Goal: Check status: Check status

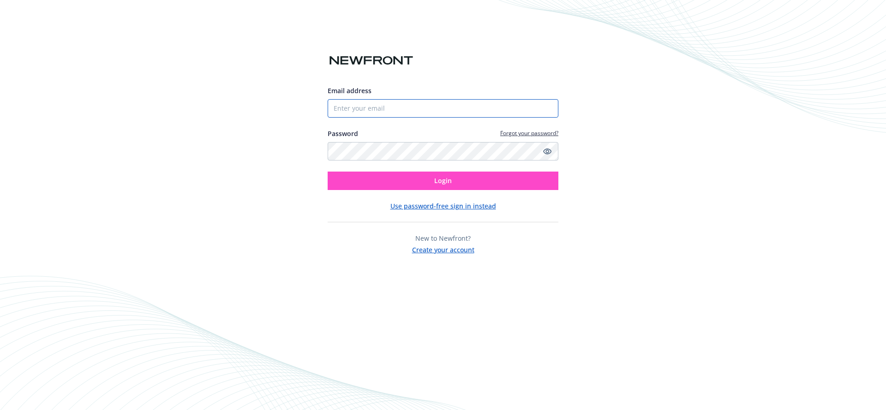
type input "[EMAIL_ADDRESS][DOMAIN_NAME]"
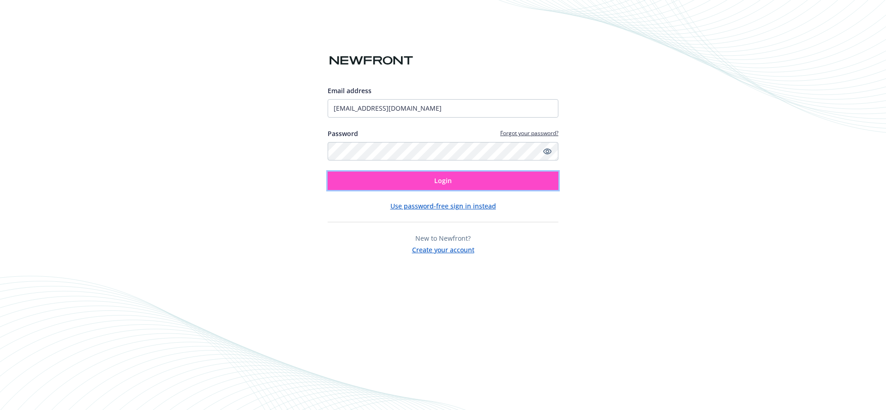
click at [430, 179] on button "Login" at bounding box center [443, 181] width 231 height 18
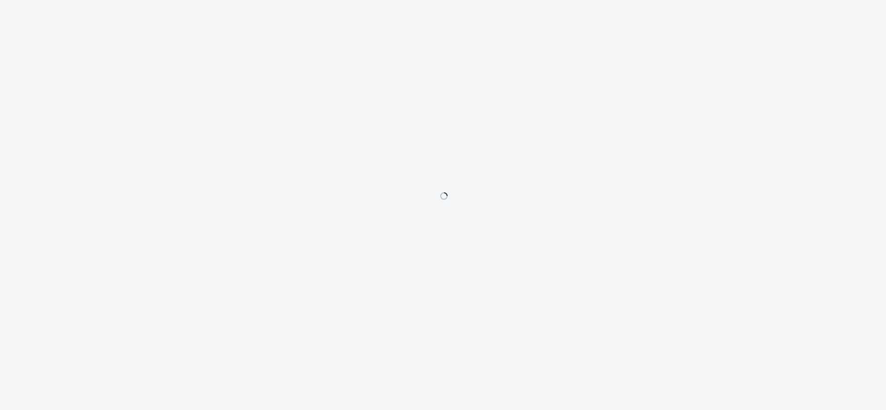
click at [410, 221] on div at bounding box center [443, 205] width 886 height 410
